Goal: Task Accomplishment & Management: Manage account settings

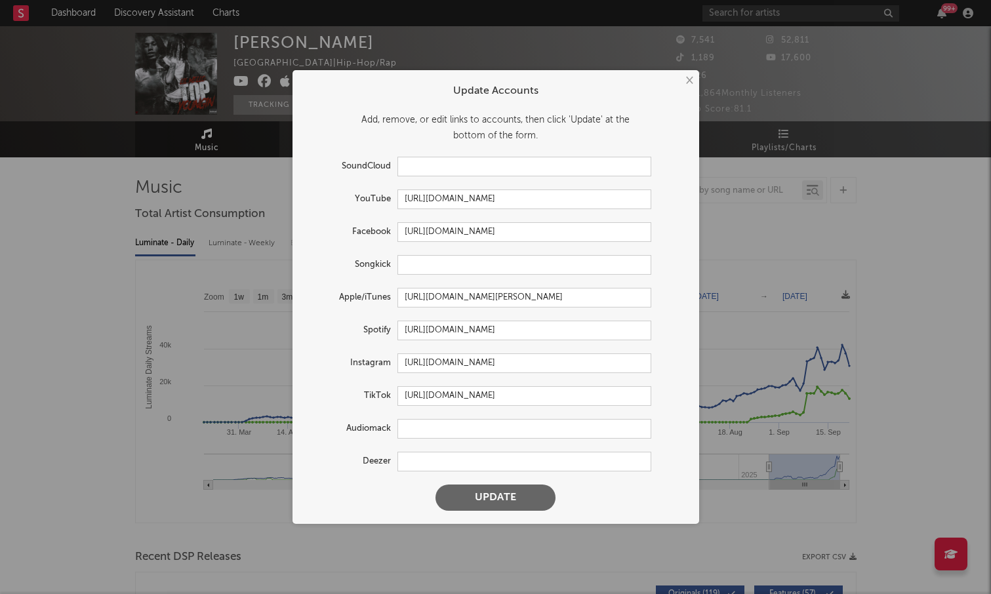
select select "6m"
click at [590, 230] on input "https://www.facebook.com/LilMello1208" at bounding box center [524, 232] width 254 height 20
click at [604, 393] on input "https://www.tiktok.com/share/user/7537002985675670542" at bounding box center [524, 396] width 254 height 20
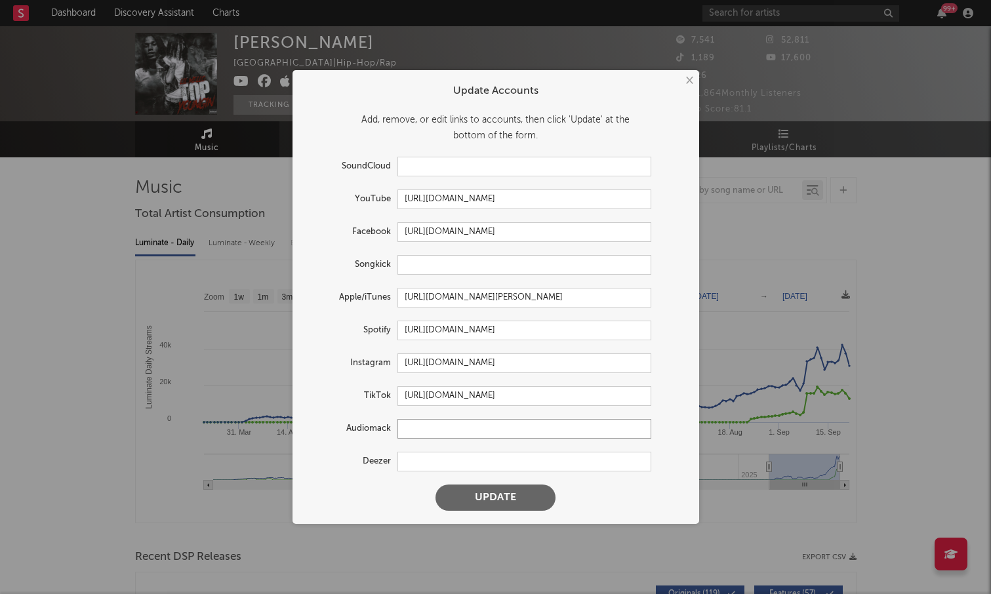
click at [491, 426] on input "text" at bounding box center [524, 429] width 254 height 20
click at [469, 163] on input "text" at bounding box center [524, 167] width 254 height 20
paste input "https://soundcloud.com/lilmello-sc"
type input "https://soundcloud.com/lilmello-sc"
click at [445, 338] on input "https://open.spotify.com/artist/1vN9H1ZYksBpbz25dcdPUu" at bounding box center [524, 331] width 254 height 20
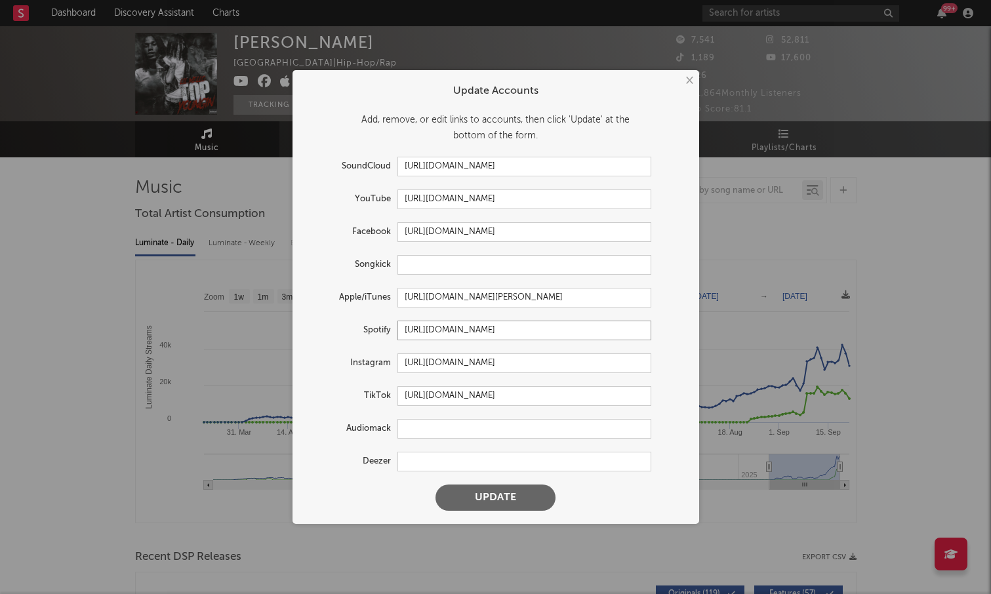
click at [445, 338] on input "https://open.spotify.com/artist/1vN9H1ZYksBpbz25dcdPUu" at bounding box center [524, 331] width 254 height 20
click at [457, 327] on input "https://open.spotify.com/artist/1vN9H1ZYksBpbz25dcdPUu" at bounding box center [524, 331] width 254 height 20
click at [578, 367] on input "https://www.instagram.com/lilmello700/" at bounding box center [524, 363] width 254 height 20
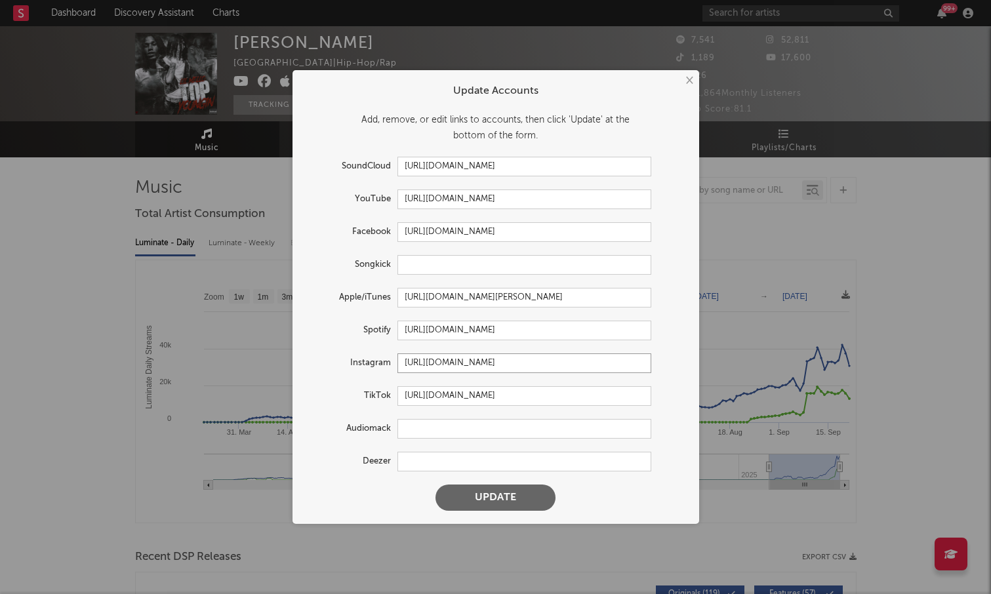
type input "https://www.instagram.com/lilmello700"
click at [618, 392] on input "https://www.tiktok.com/share/user/7537002985675670542" at bounding box center [524, 396] width 254 height 20
click at [476, 433] on input "text" at bounding box center [524, 429] width 254 height 20
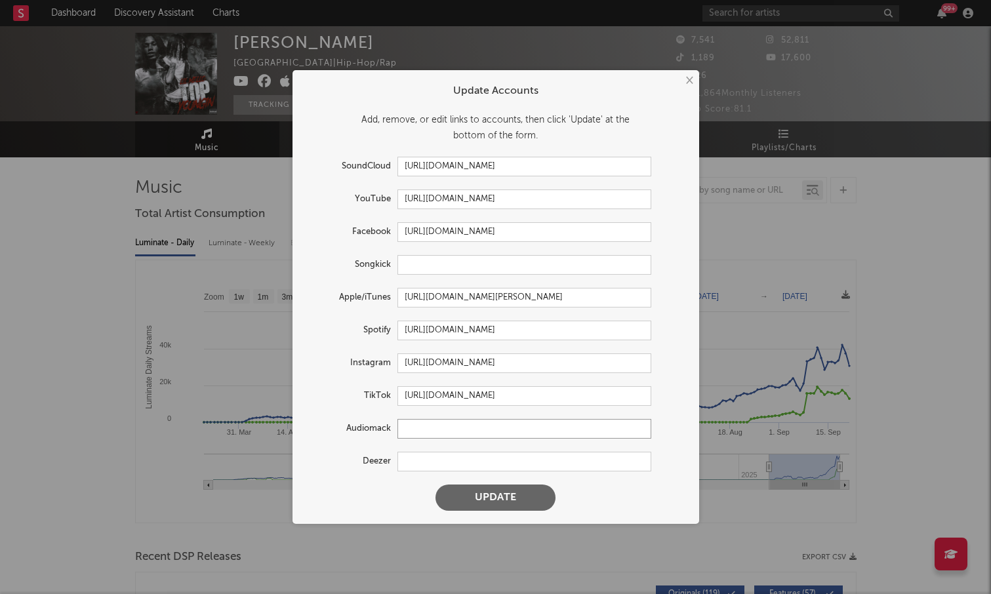
click at [420, 428] on input "text" at bounding box center [524, 429] width 254 height 20
paste input "https://audiomack.com/lil-mello-8"
type input "https://audiomack.com/lil-mello-8"
click at [442, 457] on input "text" at bounding box center [524, 462] width 254 height 20
paste input "https://www.deezer.com/en/artist/5433803"
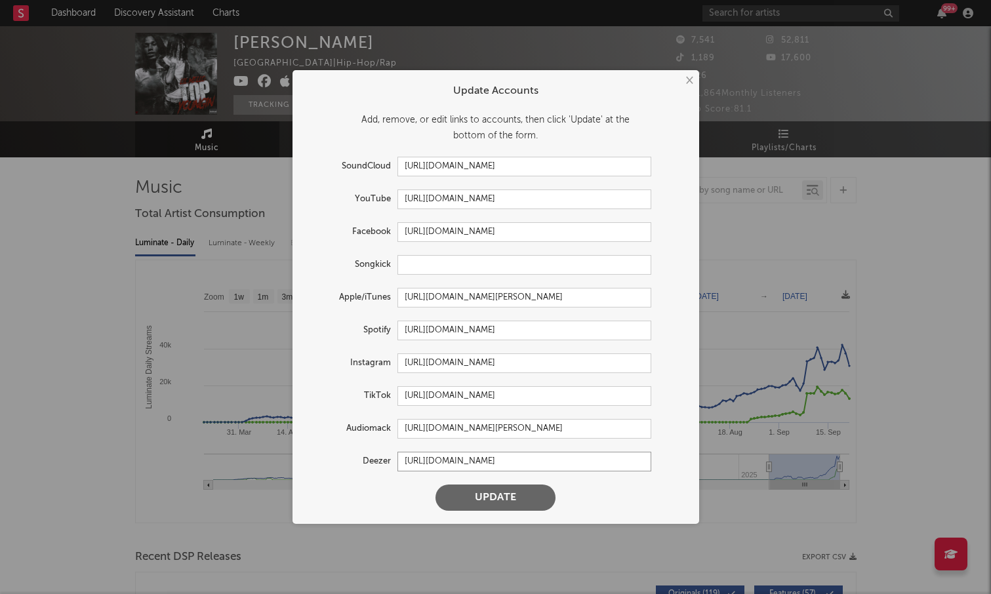
type input "https://www.deezer.com/en/artist/5433803"
click at [577, 366] on input "https://www.instagram.com/lilmello700" at bounding box center [524, 363] width 254 height 20
click at [481, 401] on input "https://www.tiktok.com/share/user/7537002985675670542" at bounding box center [524, 396] width 254 height 20
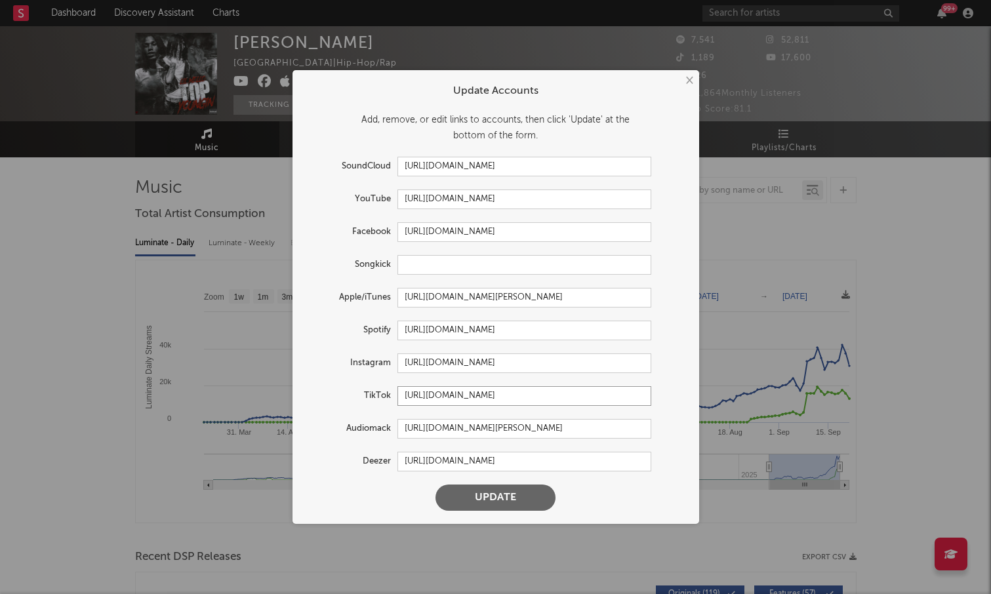
click at [481, 401] on input "https://www.tiktok.com/share/user/7537002985675670542" at bounding box center [524, 396] width 254 height 20
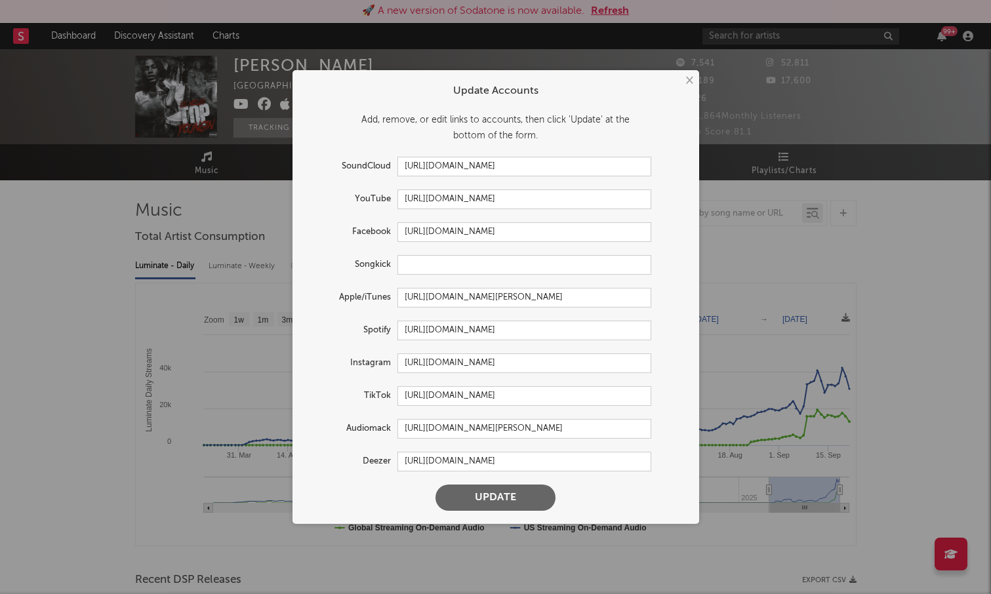
select select "6m"
click at [511, 392] on input "https://www.tiktok.com/share/user/7537002985675670542" at bounding box center [524, 396] width 254 height 20
paste input "@__lilmello700"
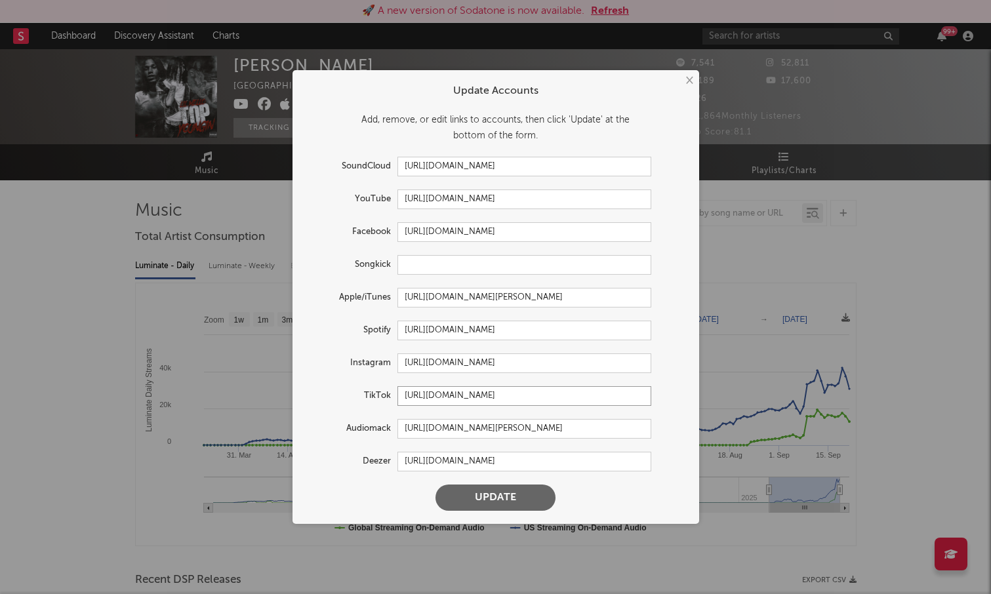
type input "https://www.tiktok.com/@__lilmello700"
click at [597, 432] on input "https://audiomack.com/lil-mello-8" at bounding box center [524, 429] width 254 height 20
click at [603, 468] on input "https://www.deezer.com/en/artist/5433803" at bounding box center [524, 462] width 254 height 20
click at [506, 506] on button "Update" at bounding box center [495, 498] width 120 height 26
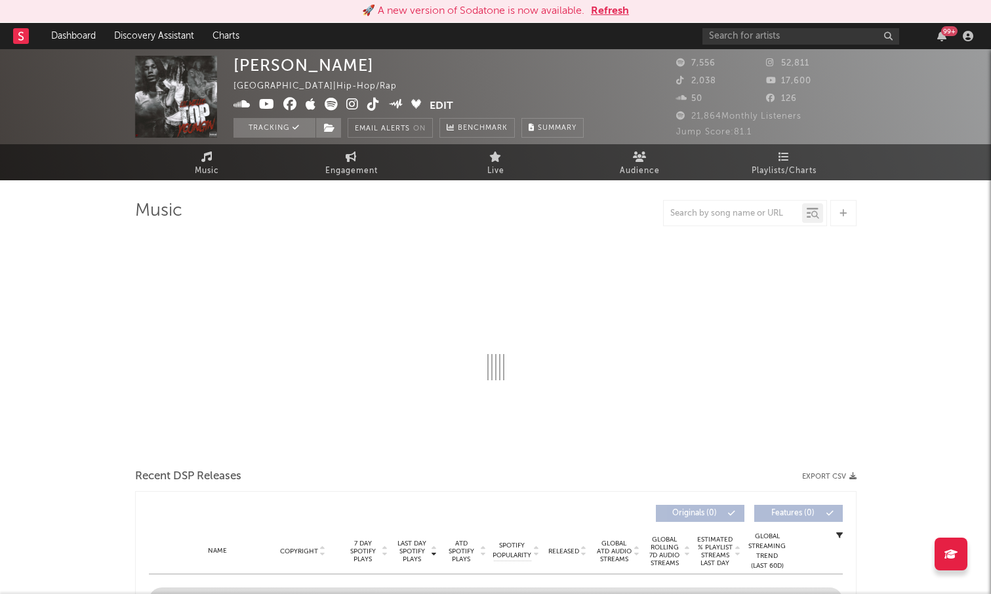
select select "6m"
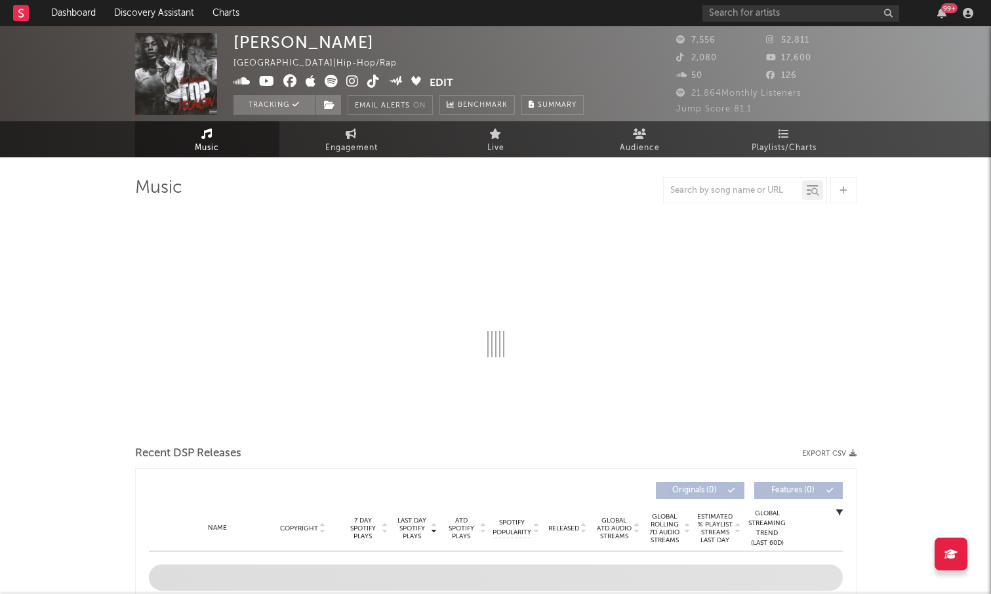
select select "6m"
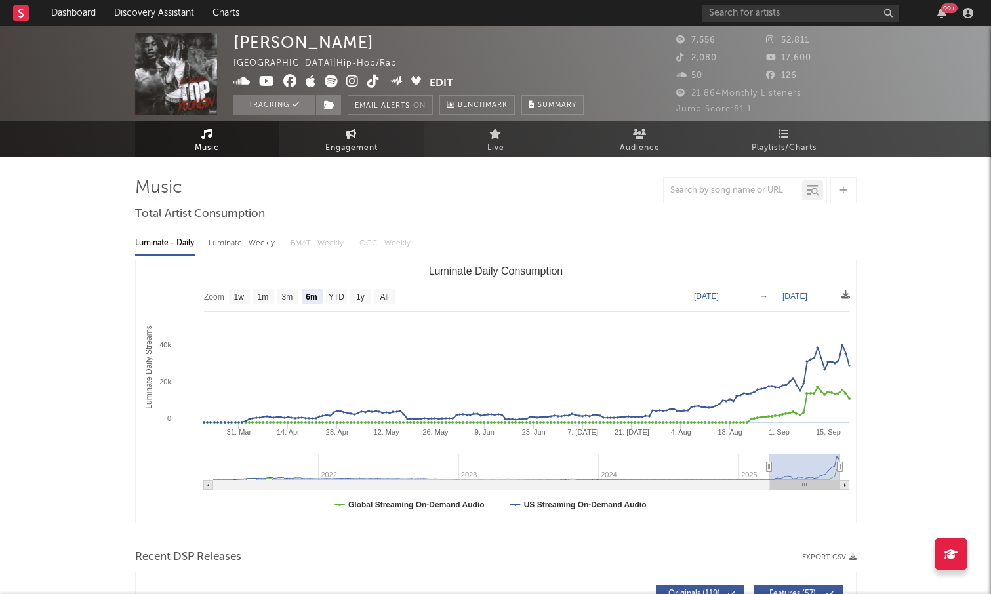
click at [361, 147] on span "Engagement" at bounding box center [351, 148] width 52 height 16
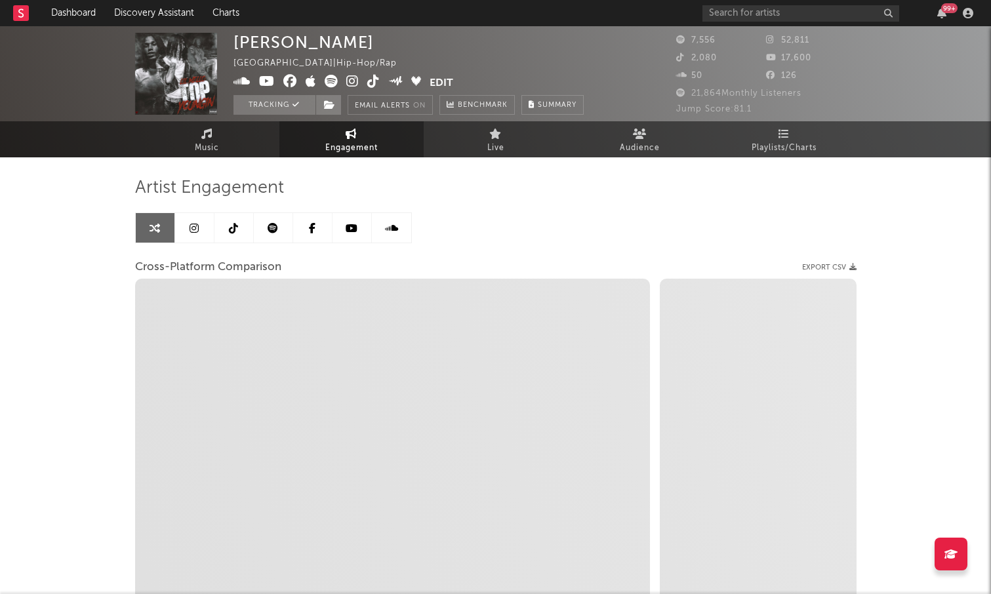
select select "1w"
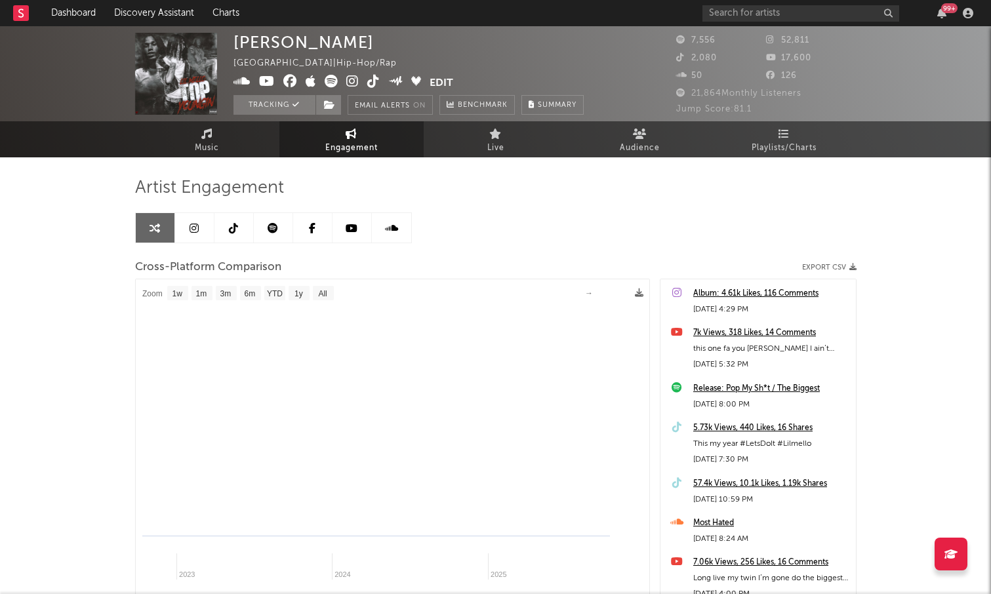
select select "1m"
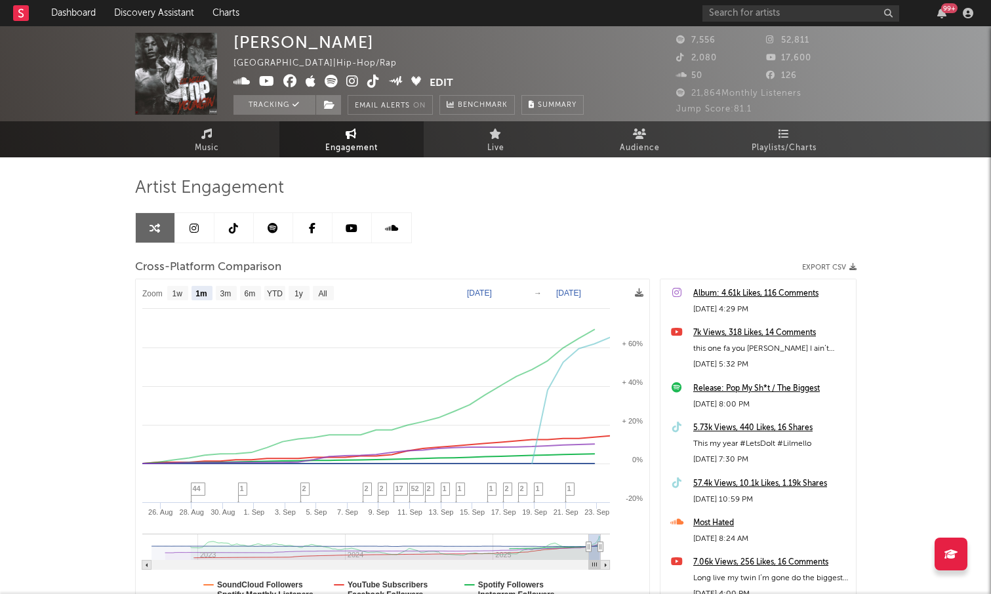
click at [289, 84] on icon at bounding box center [290, 81] width 14 height 13
click at [435, 76] on button "Edit" at bounding box center [441, 83] width 24 height 16
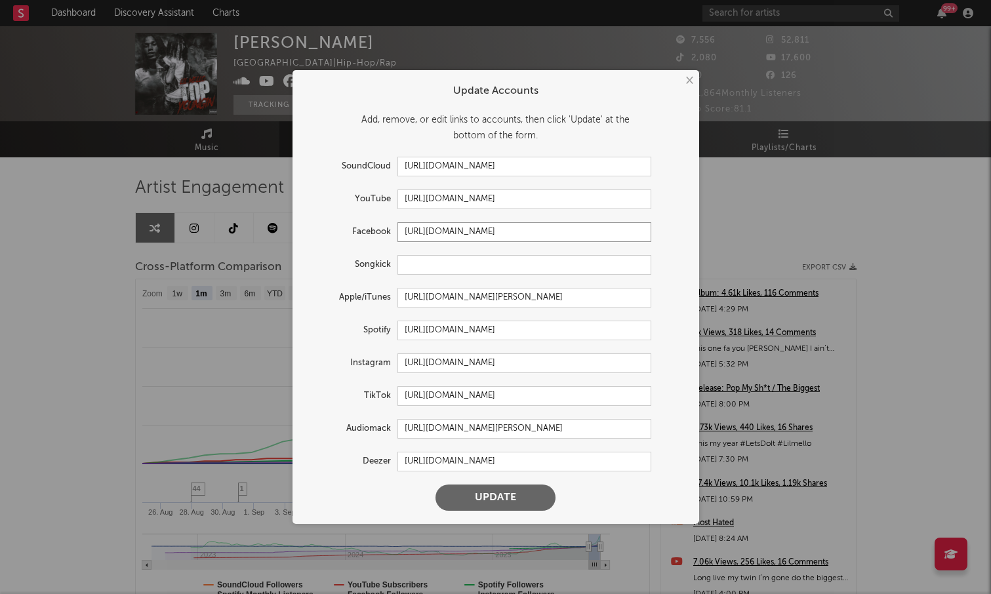
drag, startPoint x: 576, startPoint y: 232, endPoint x: 540, endPoint y: 190, distance: 54.9
click at [540, 190] on form "Update Accounts Add, remove, or edit links to accounts, then click 'Update' at …" at bounding box center [495, 297] width 393 height 441
click at [506, 491] on button "Update" at bounding box center [495, 498] width 120 height 26
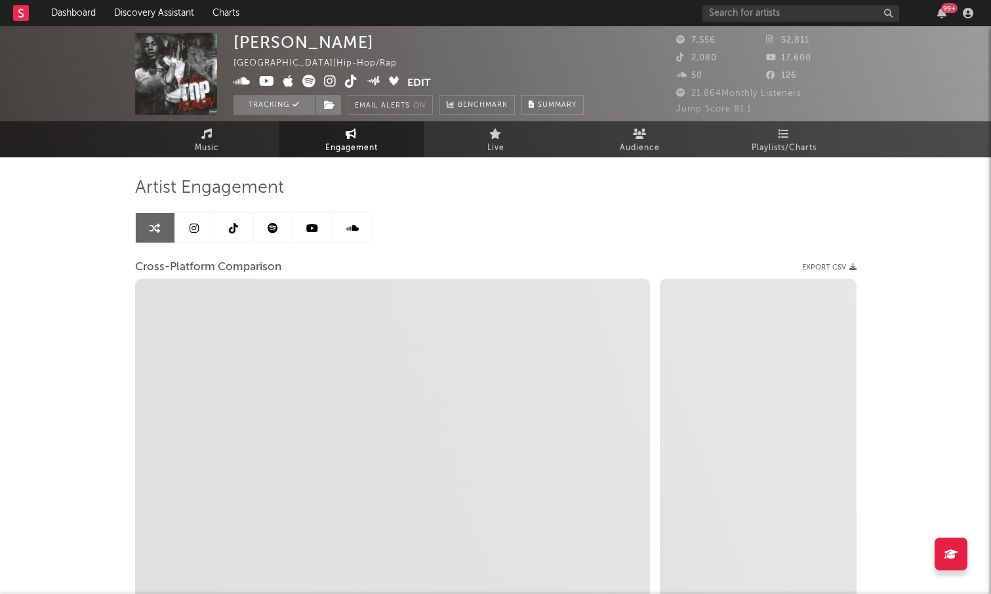
select select "1w"
select select "1m"
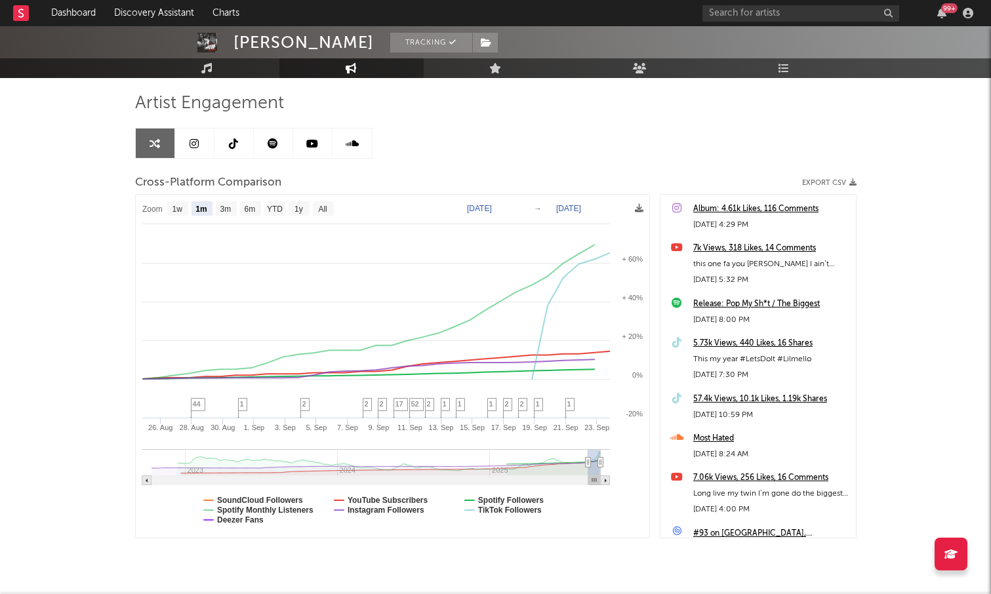
scroll to position [85, 0]
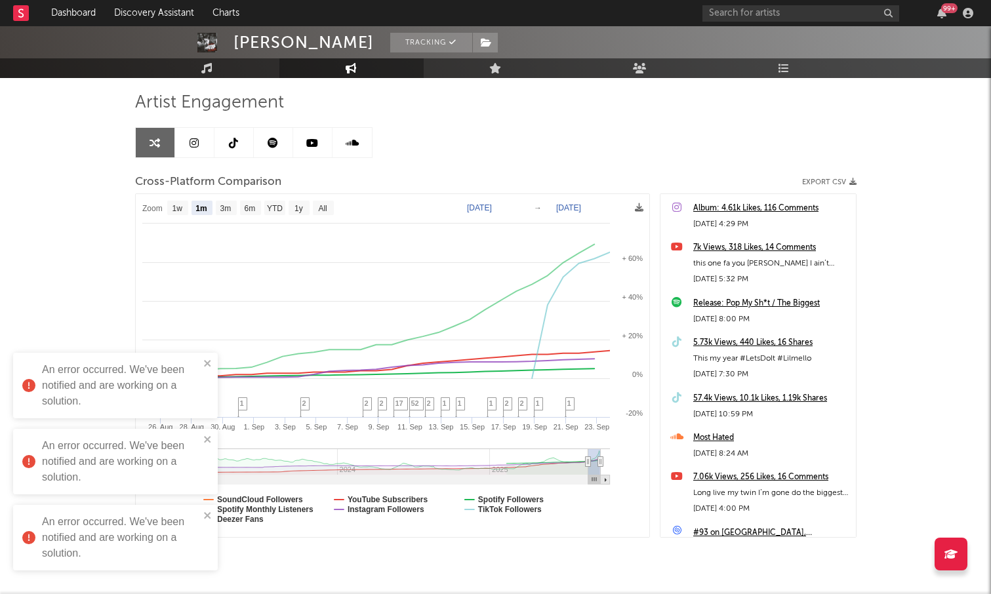
click at [640, 163] on div "Artist Engagement Cross-Platform Comparison Export CSV Zoom 1w 1m 3m 6m YTD 1y …" at bounding box center [495, 315] width 721 height 446
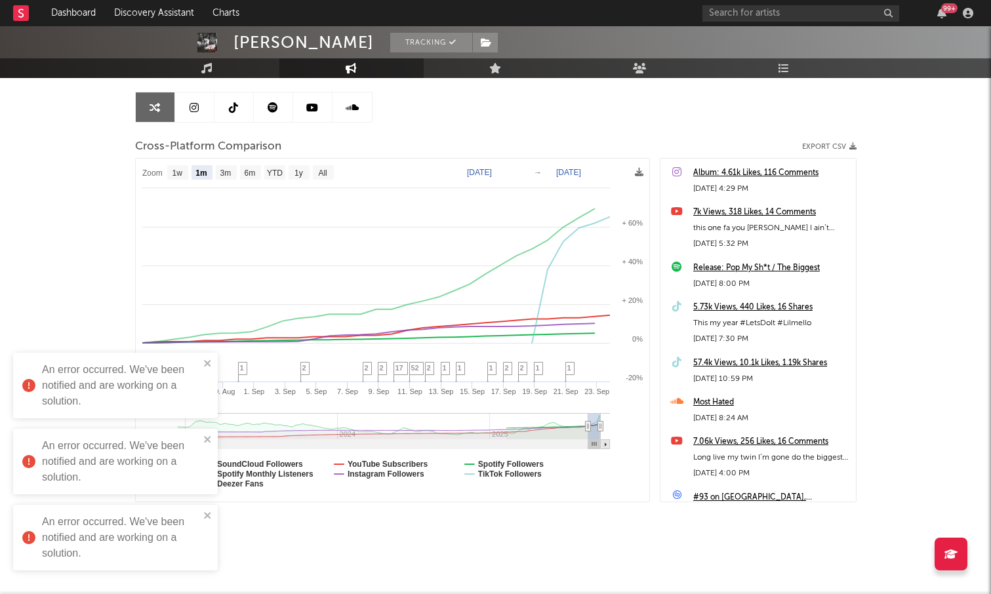
scroll to position [121, 0]
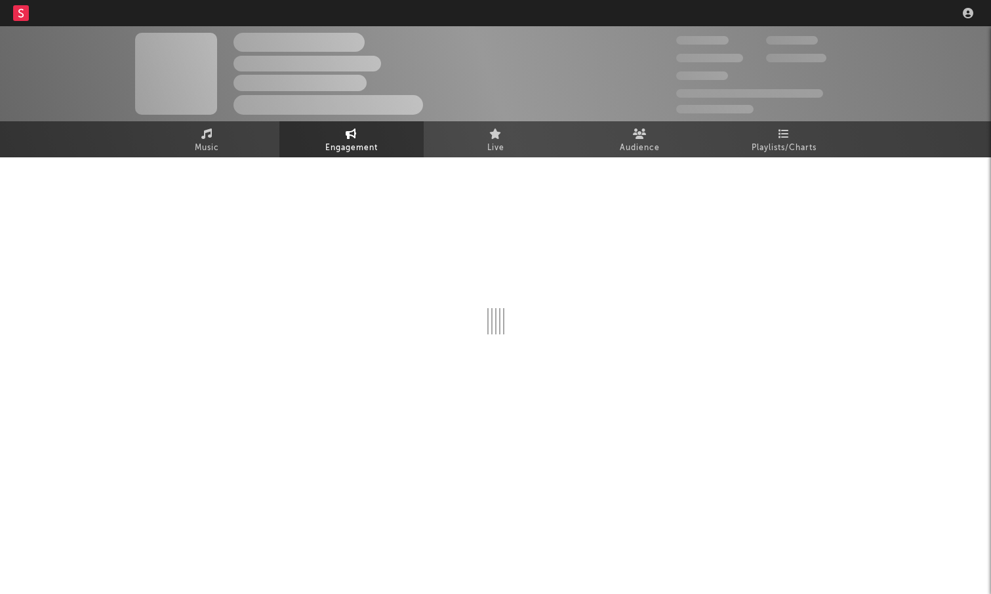
select select "1w"
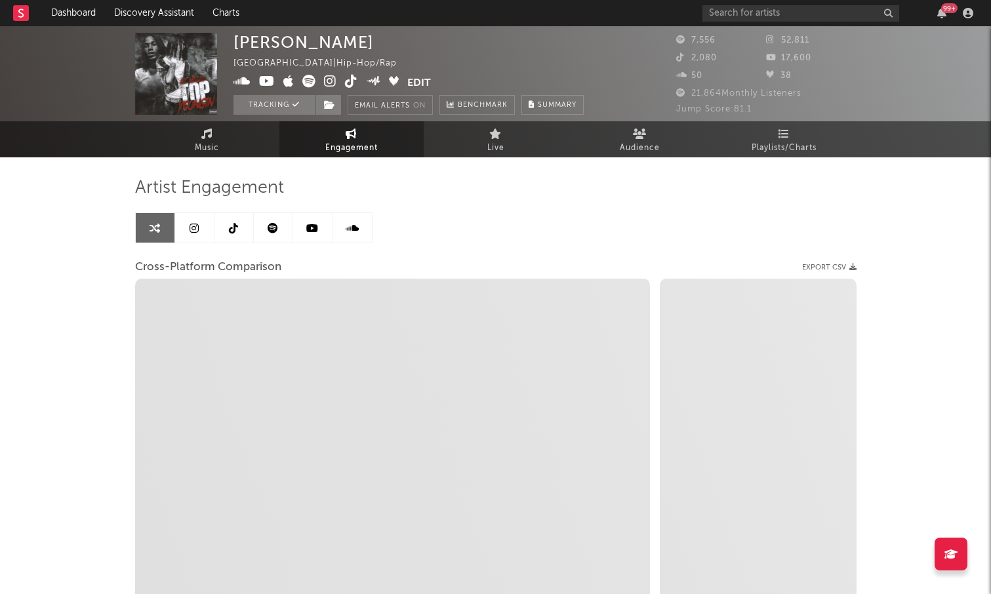
select select "1m"
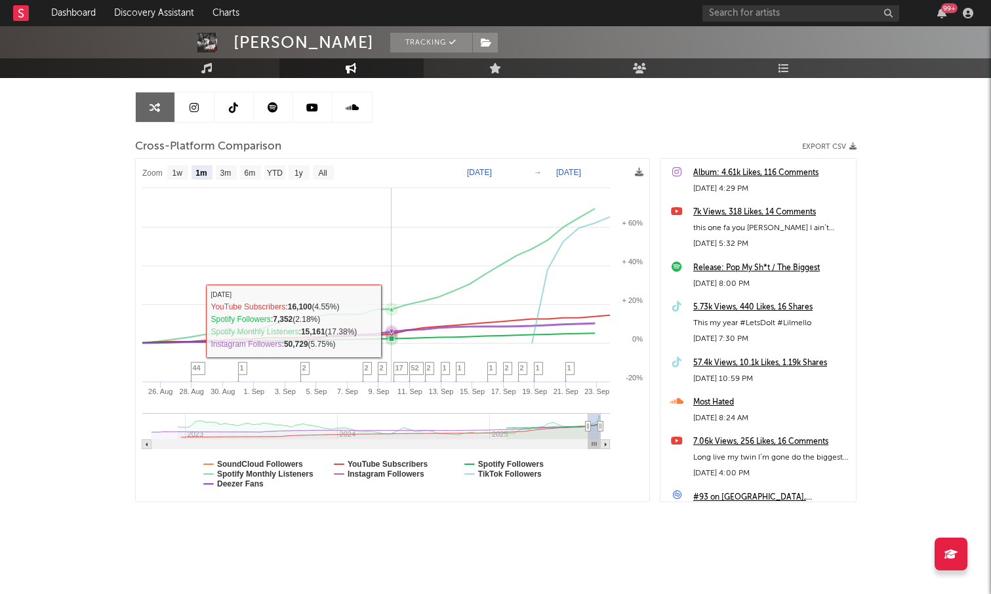
scroll to position [121, 0]
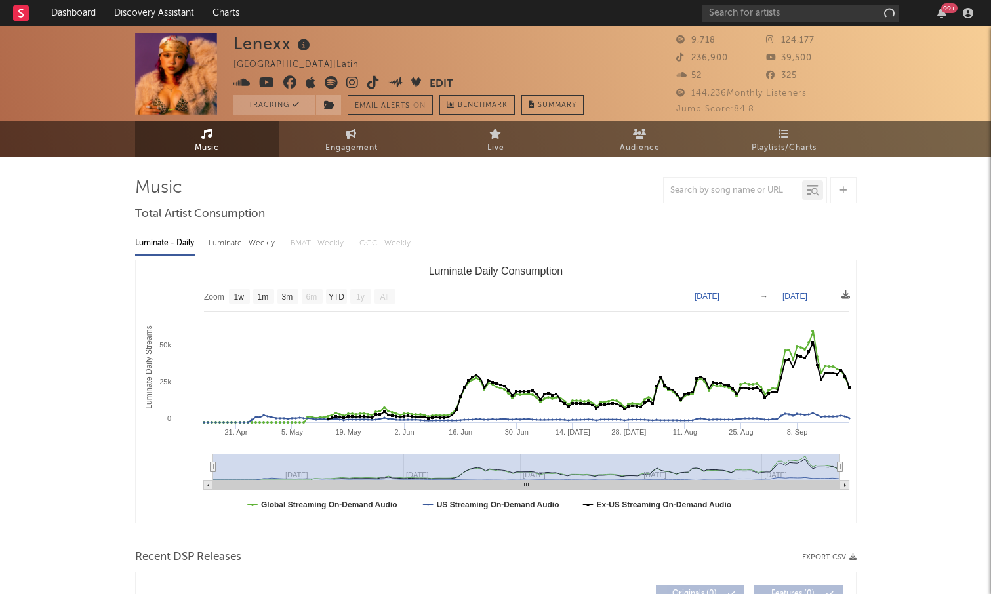
select select "1w"
click at [354, 140] on span "Engagement" at bounding box center [351, 148] width 52 height 16
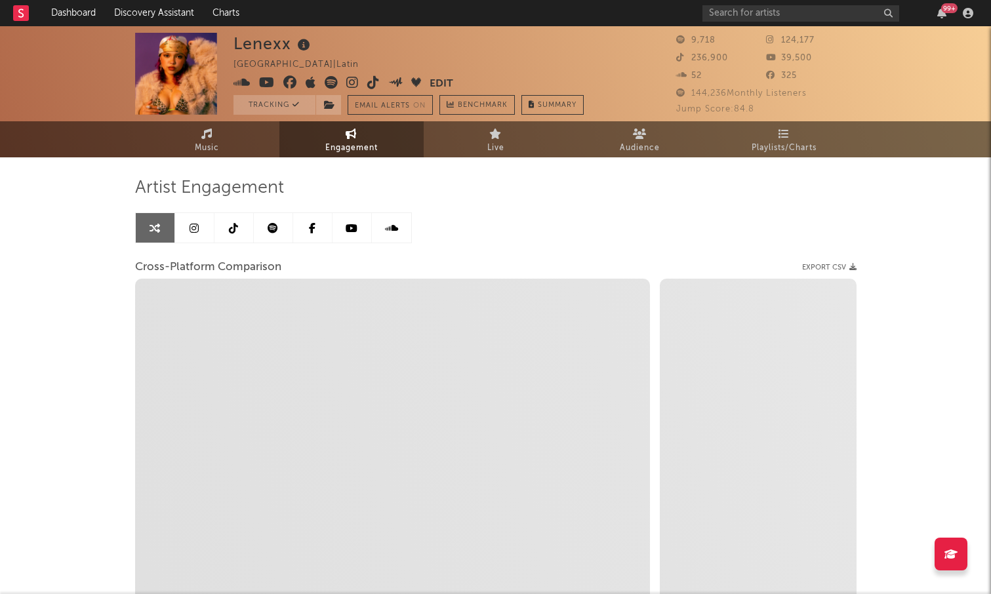
select select "1w"
click at [761, 141] on span "Playlists/Charts" at bounding box center [783, 148] width 65 height 16
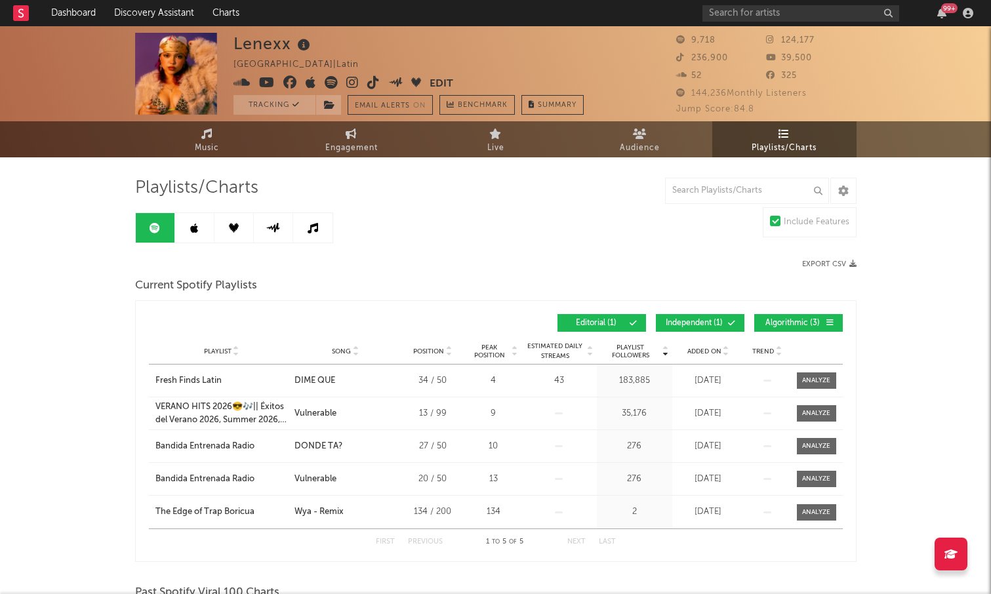
click at [207, 230] on link at bounding box center [194, 228] width 39 height 30
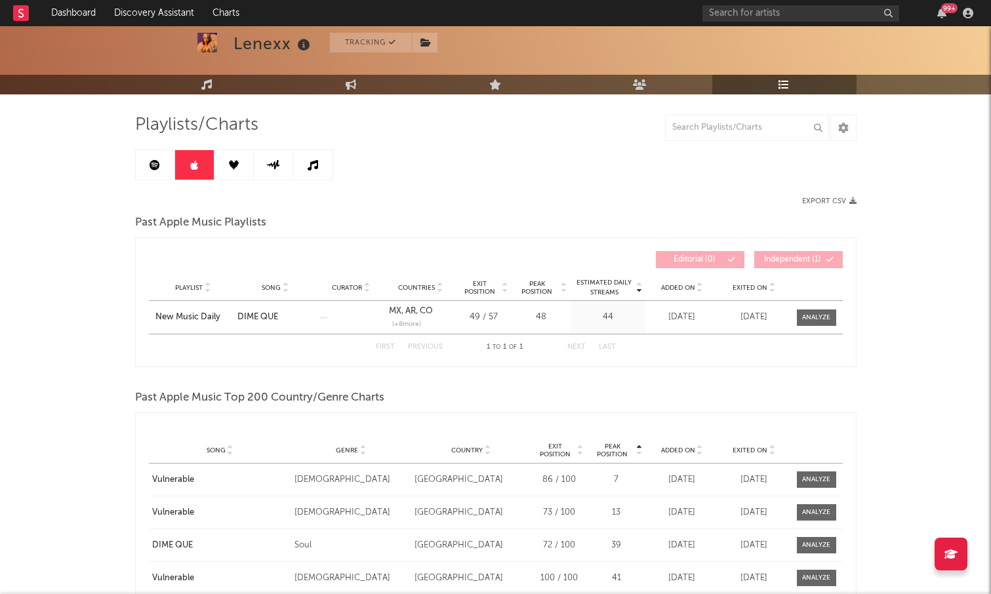
scroll to position [123, 0]
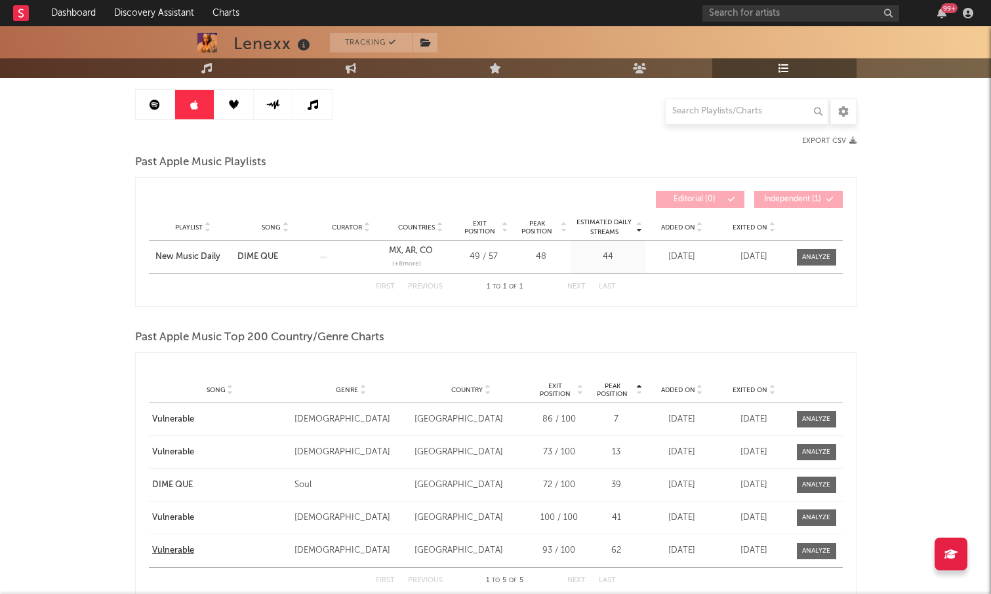
click at [179, 551] on div "Vulnerable" at bounding box center [220, 550] width 136 height 13
